Goal: Task Accomplishment & Management: Use online tool/utility

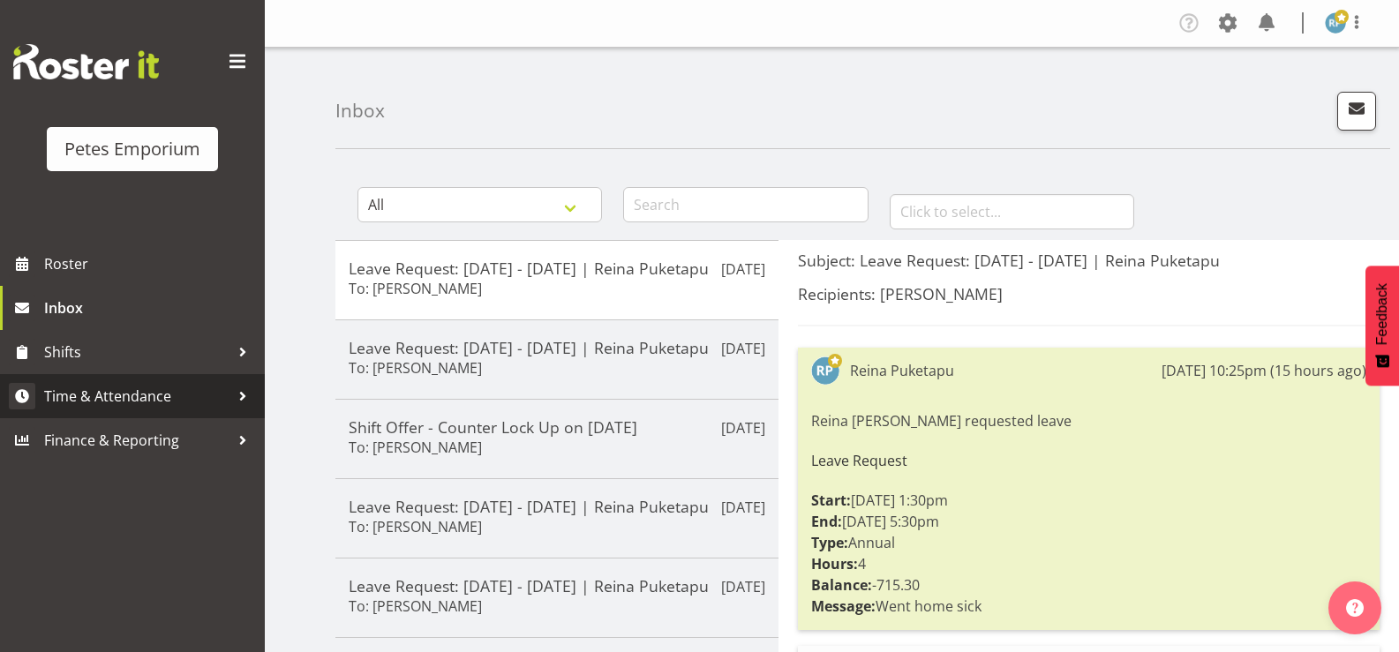
click at [132, 403] on span "Time & Attendance" at bounding box center [136, 396] width 185 height 26
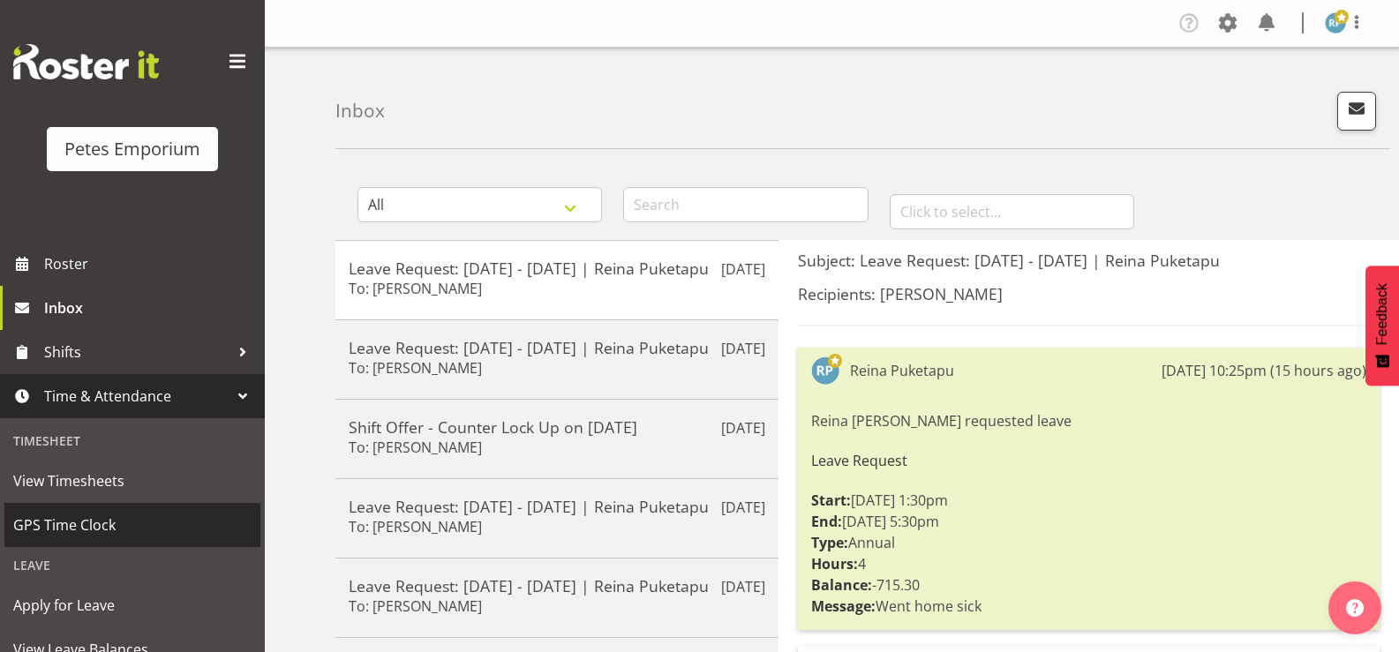
click at [94, 531] on span "GPS Time Clock" at bounding box center [132, 525] width 238 height 26
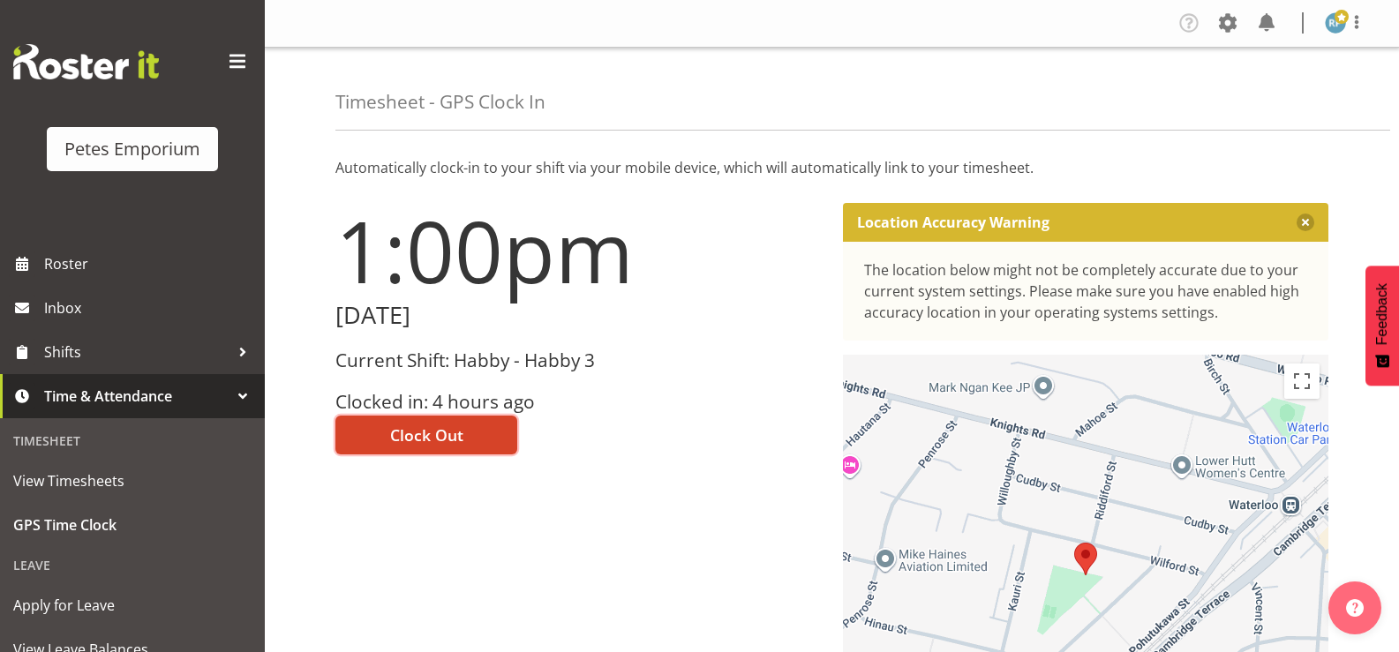
click at [465, 440] on button "Clock Out" at bounding box center [426, 435] width 182 height 39
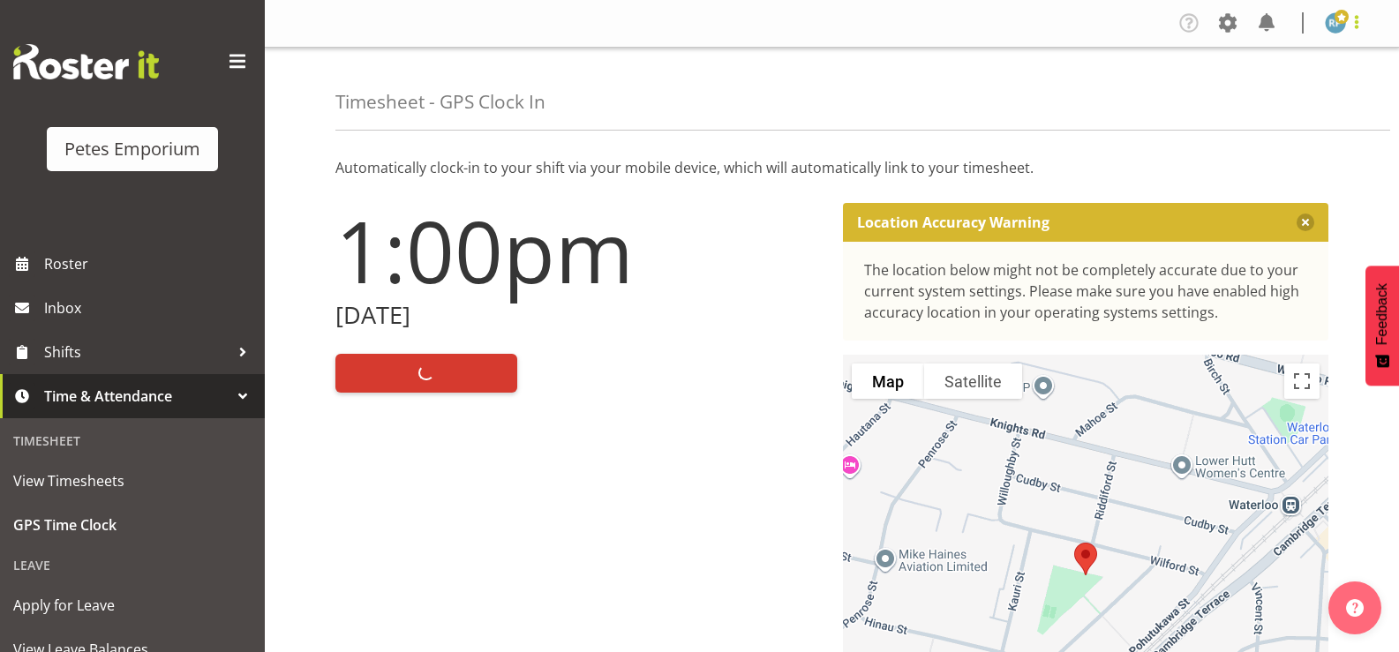
click at [1361, 20] on span at bounding box center [1356, 21] width 21 height 21
click at [1288, 89] on link "Log Out" at bounding box center [1282, 93] width 169 height 32
